Goal: Task Accomplishment & Management: Use online tool/utility

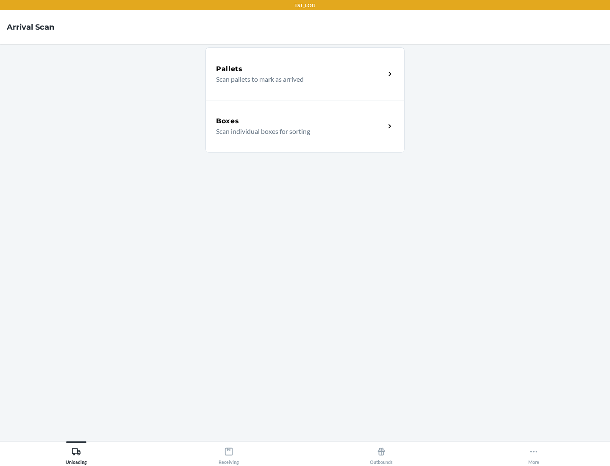
click at [301, 121] on div "Boxes" at bounding box center [300, 121] width 169 height 10
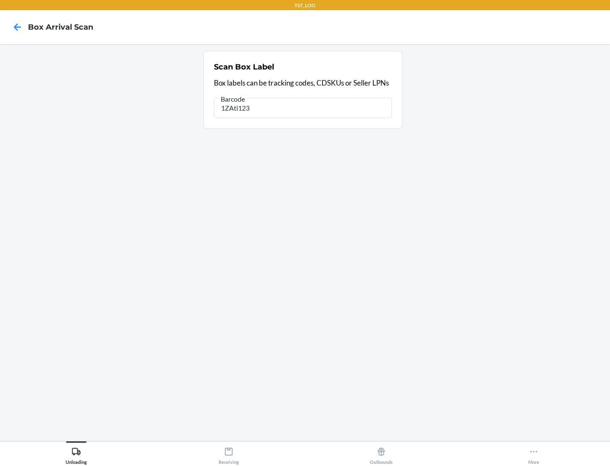
type input "1ZAti123"
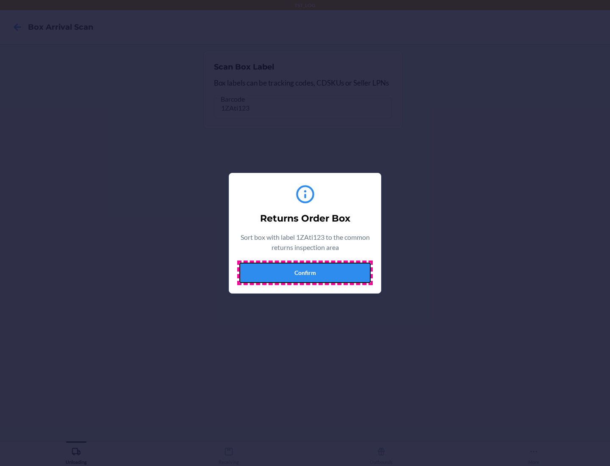
click at [305, 273] on button "Confirm" at bounding box center [304, 273] width 131 height 20
